Goal: Ask a question

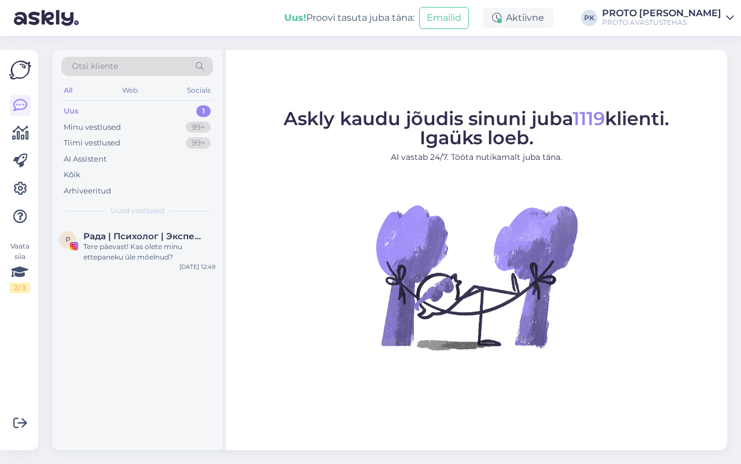
click at [78, 107] on div "Uus 1" at bounding box center [137, 111] width 152 height 16
click at [134, 90] on div "Web" at bounding box center [130, 90] width 20 height 15
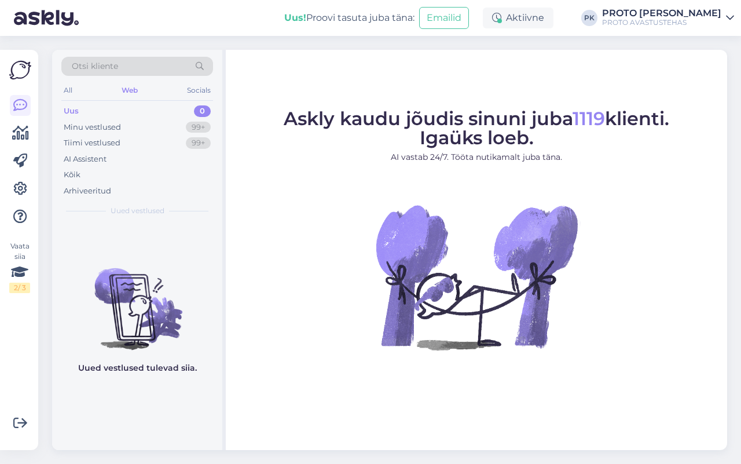
click at [61, 110] on div "Uus 0" at bounding box center [137, 111] width 152 height 16
click at [89, 126] on div "Minu vestlused" at bounding box center [92, 128] width 57 height 12
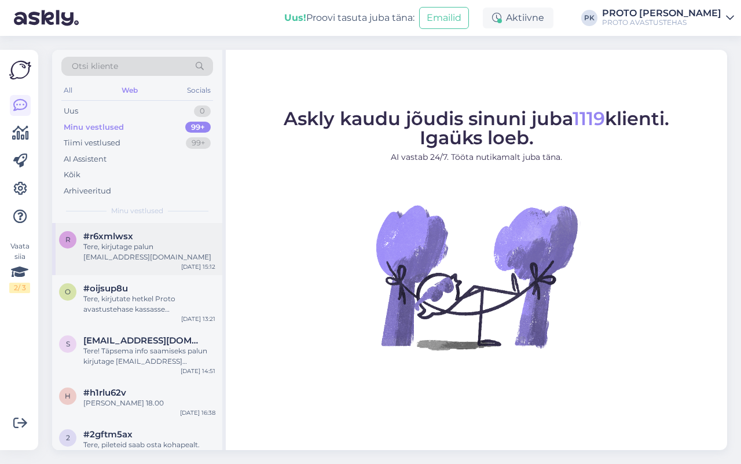
click at [153, 245] on div "Tere, kirjutage palun [EMAIL_ADDRESS][DOMAIN_NAME]" at bounding box center [149, 251] width 132 height 21
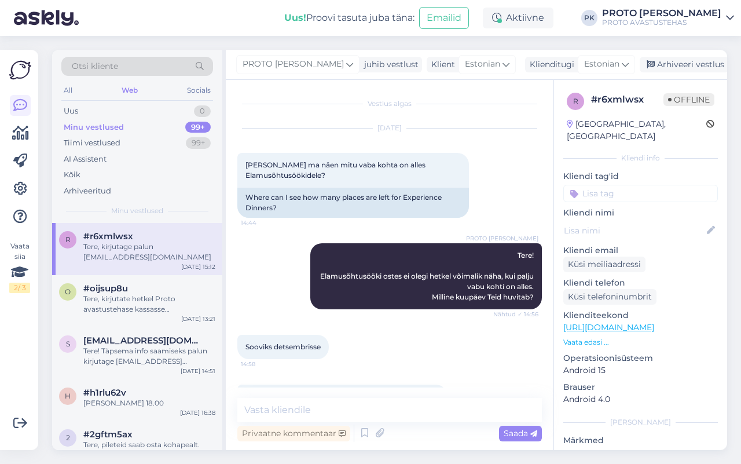
scroll to position [108, 0]
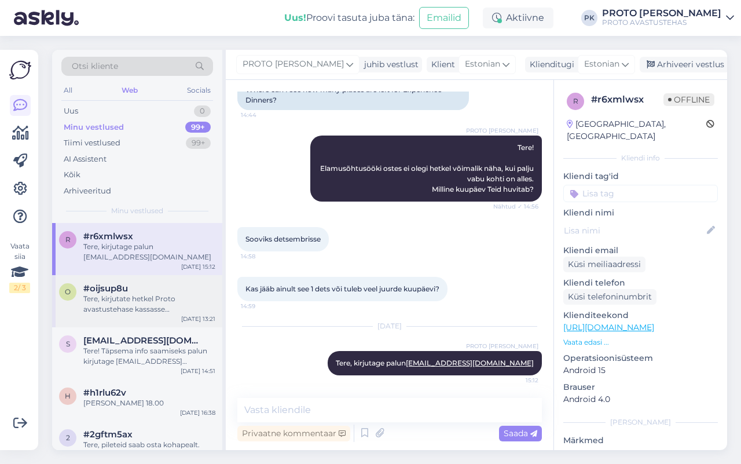
click at [153, 302] on div "Tere, kirjutate hetkel Proto avastustehase kassasse [PERSON_NAME] kahjuks selle…" at bounding box center [149, 304] width 132 height 21
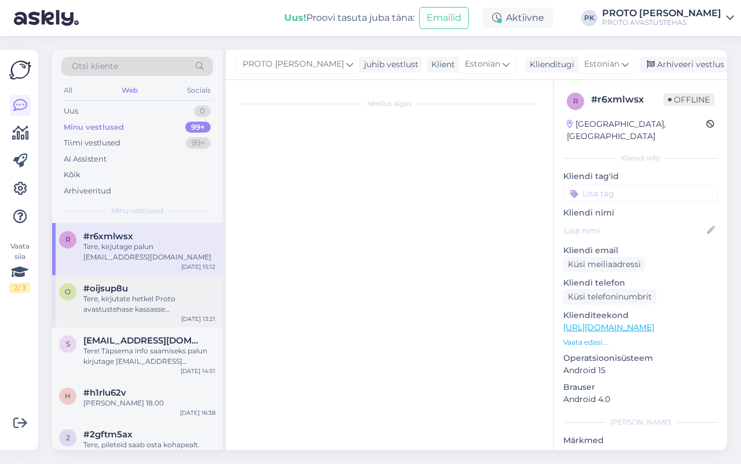
scroll to position [0, 0]
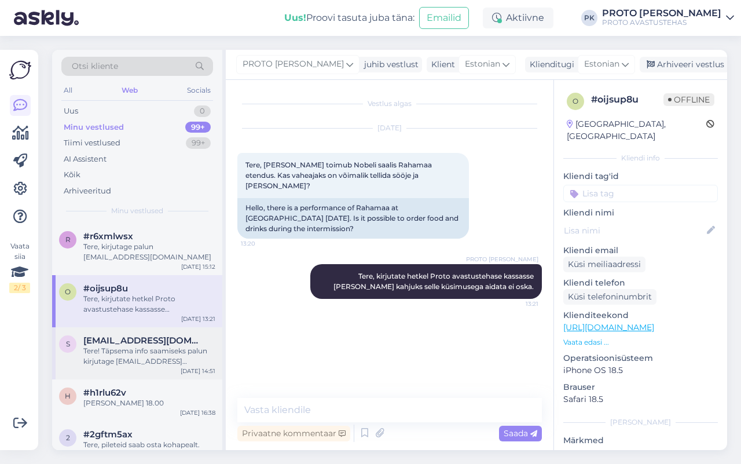
click at [180, 346] on div "Tere! Täpsema info saamiseks palun kirjutage [EMAIL_ADDRESS][DOMAIN_NAME] ." at bounding box center [149, 356] width 132 height 21
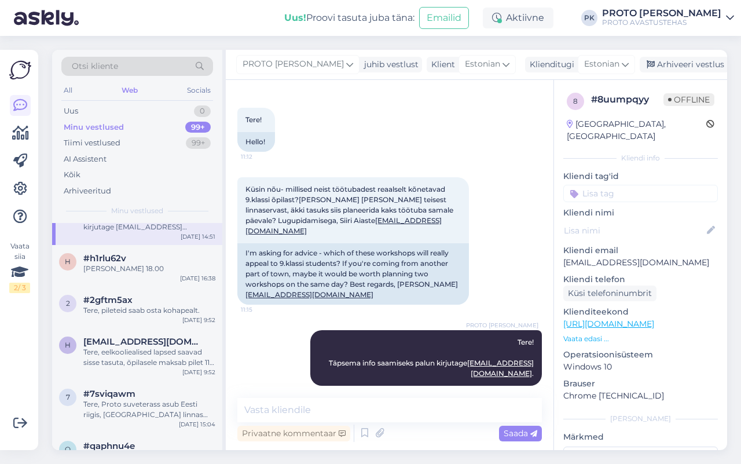
scroll to position [145, 0]
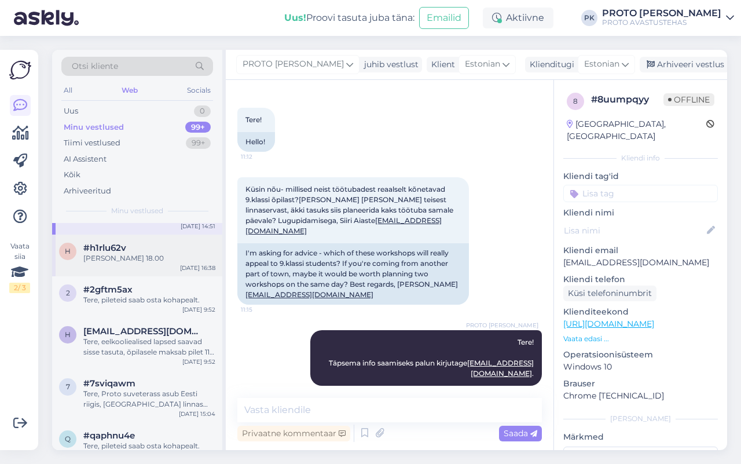
click at [129, 255] on div "[PERSON_NAME] 18.00" at bounding box center [149, 258] width 132 height 10
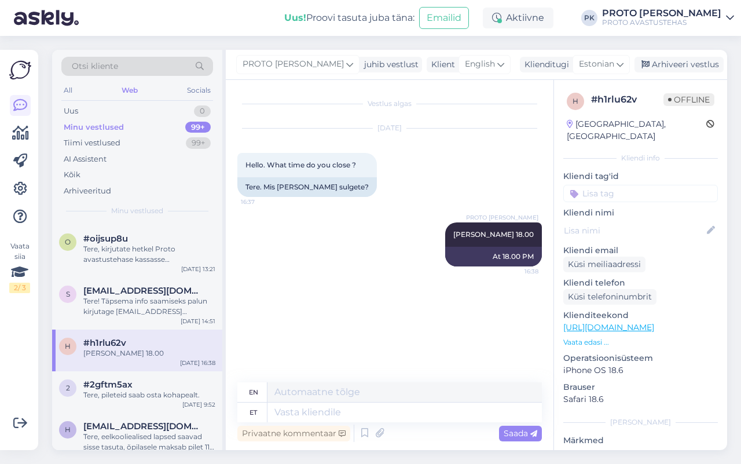
scroll to position [0, 0]
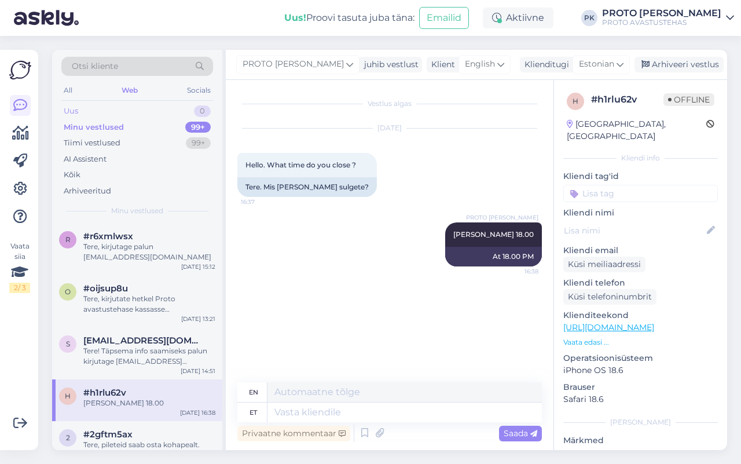
click at [68, 109] on div "Uus" at bounding box center [71, 111] width 14 height 12
